Goal: Task Accomplishment & Management: Manage account settings

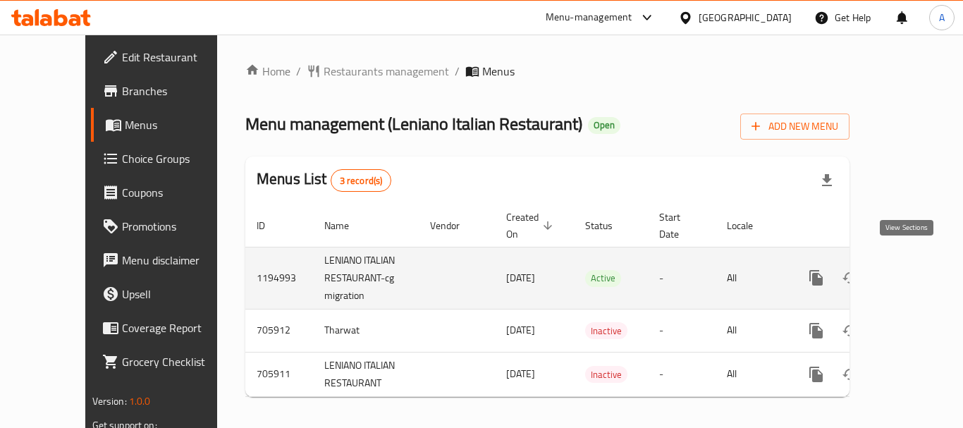
click at [912, 271] on icon "enhanced table" at bounding box center [918, 277] width 13 height 13
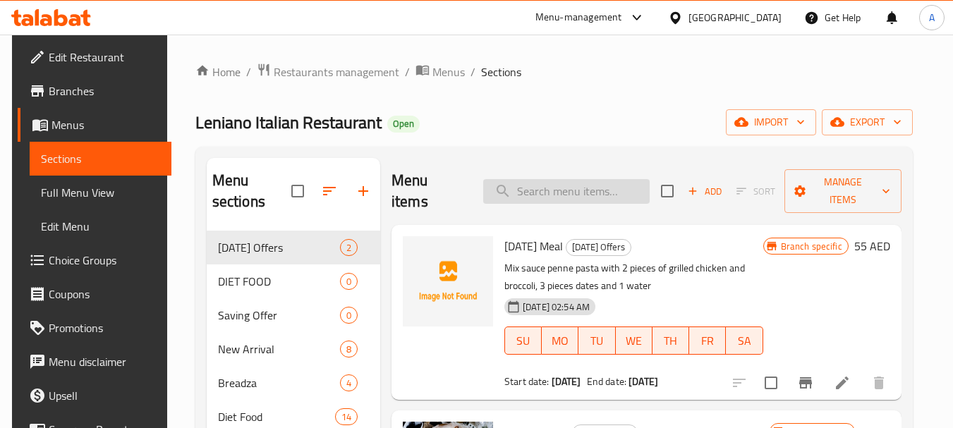
click at [585, 179] on input "search" at bounding box center [566, 191] width 166 height 25
paste input "Breadza Pepperoni"
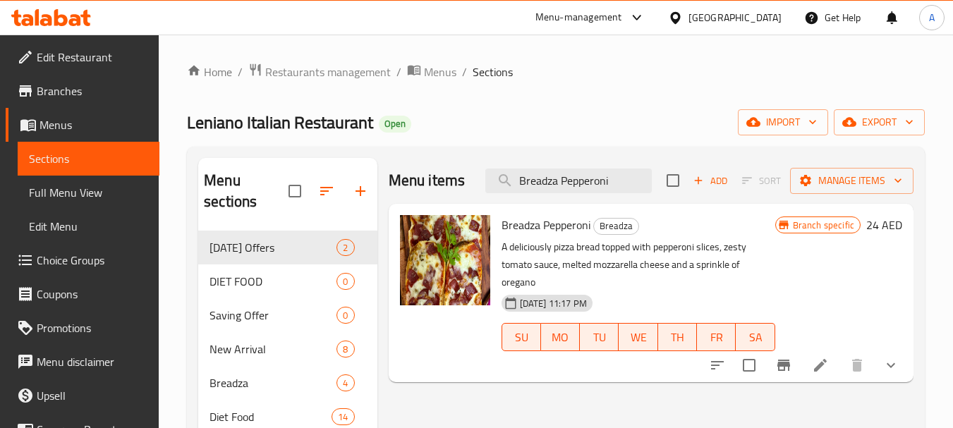
type input "Breadza Pepperoni"
click at [824, 357] on icon at bounding box center [820, 365] width 17 height 17
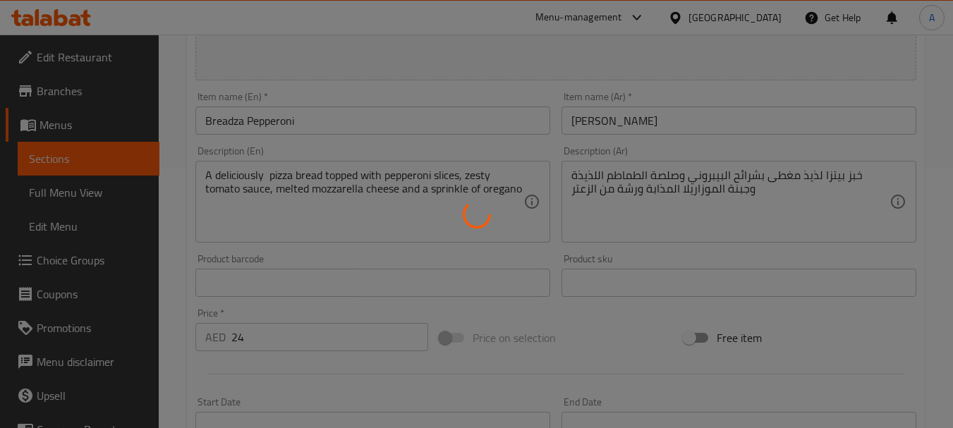
type input "اختيار الصلصة"
type input "0"
type input "3"
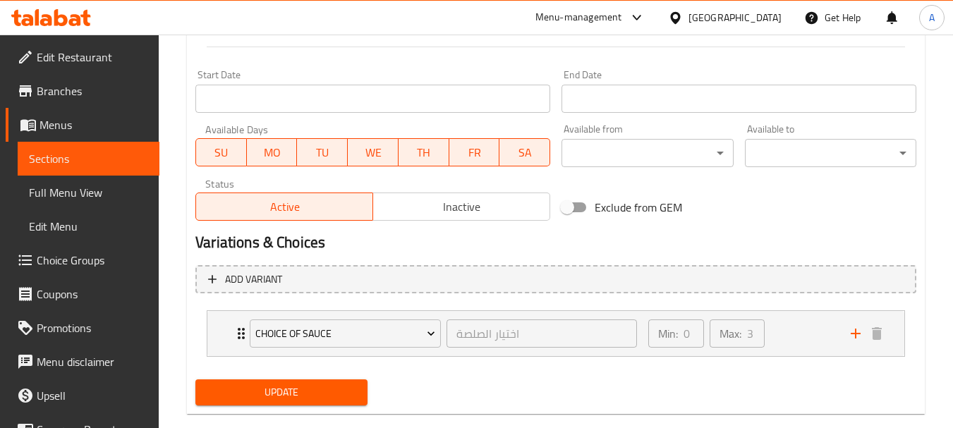
scroll to position [612, 0]
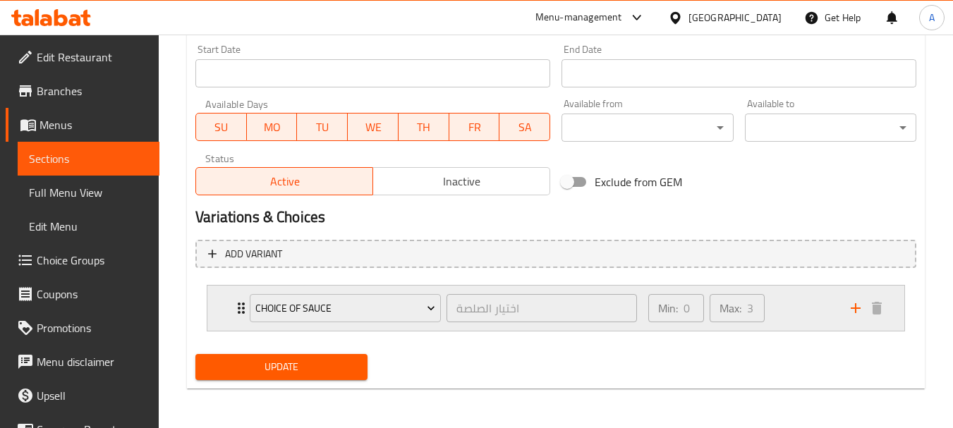
click at [812, 310] on div "Min: 0 ​ Max: 3 ​" at bounding box center [741, 308] width 202 height 45
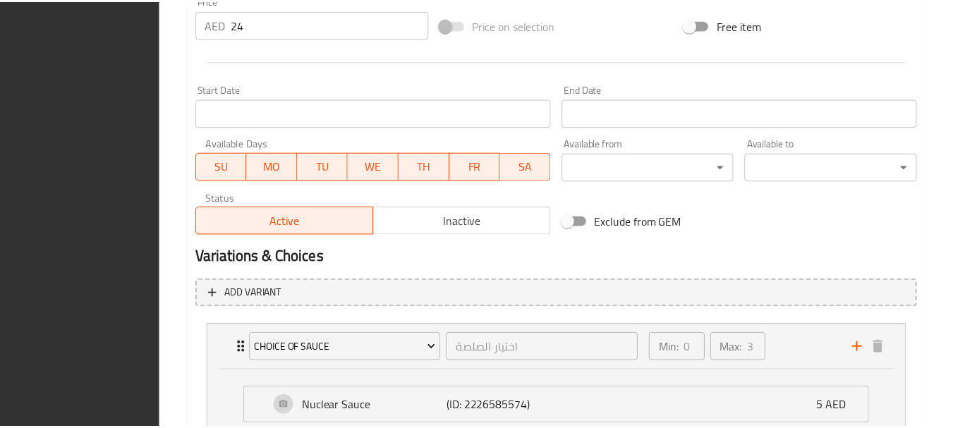
scroll to position [785, 0]
